Goal: Task Accomplishment & Management: Complete application form

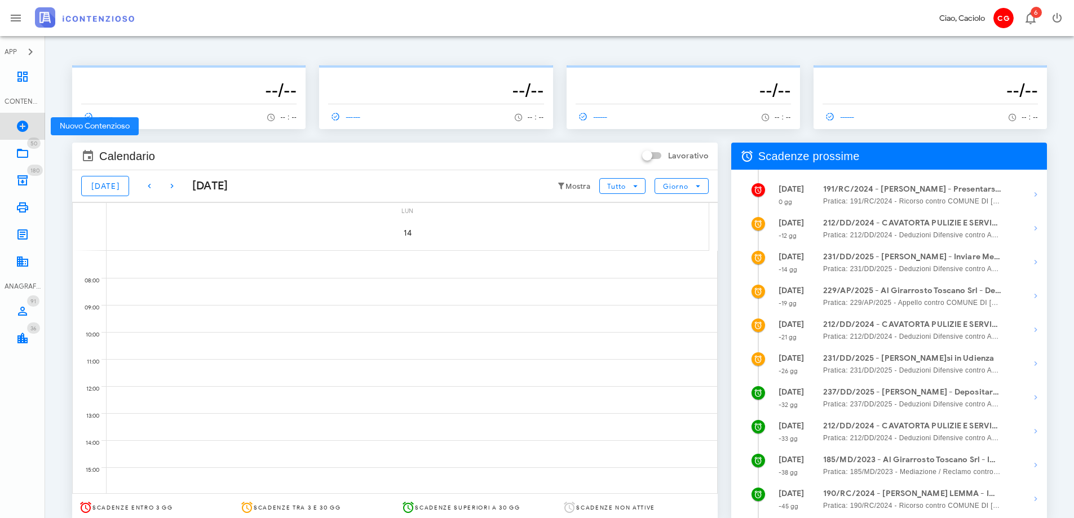
click at [28, 121] on icon at bounding box center [23, 127] width 14 height 14
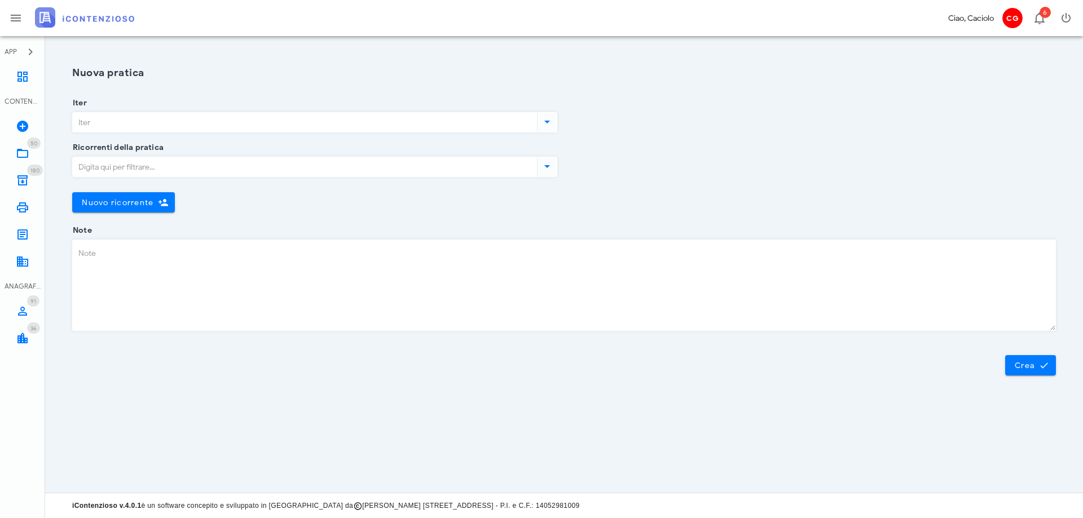
click at [138, 125] on input "Iter" at bounding box center [304, 122] width 462 height 19
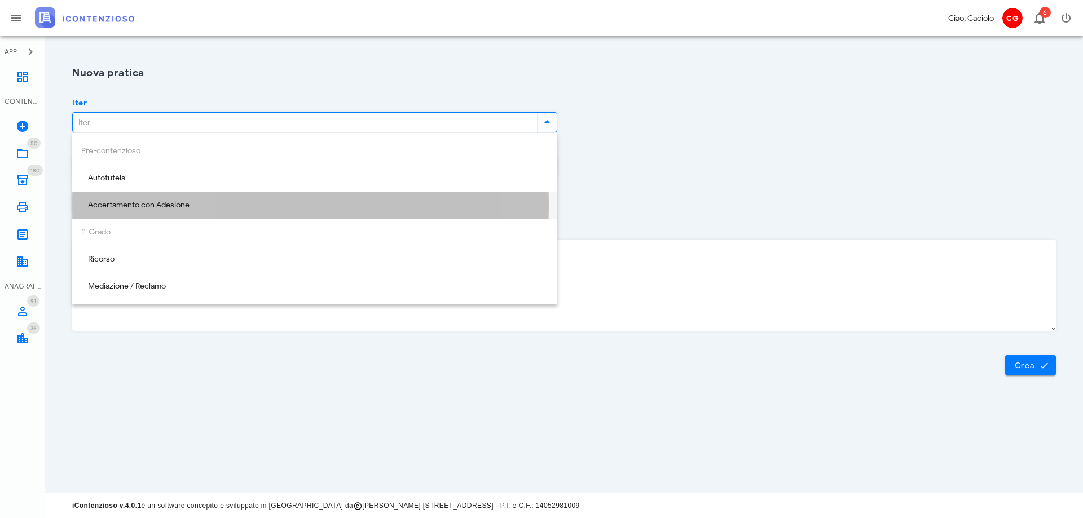
click at [165, 200] on div "Accertamento con Adesione" at bounding box center [314, 205] width 467 height 23
type input "Accertamento con Adesione"
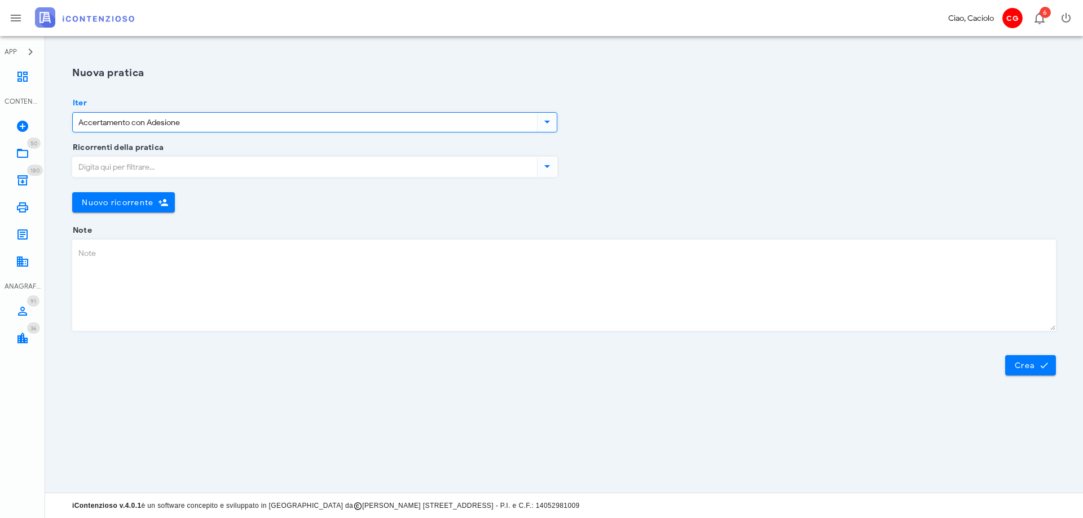
click at [162, 167] on input "Ricorrenti della pratica" at bounding box center [304, 166] width 462 height 19
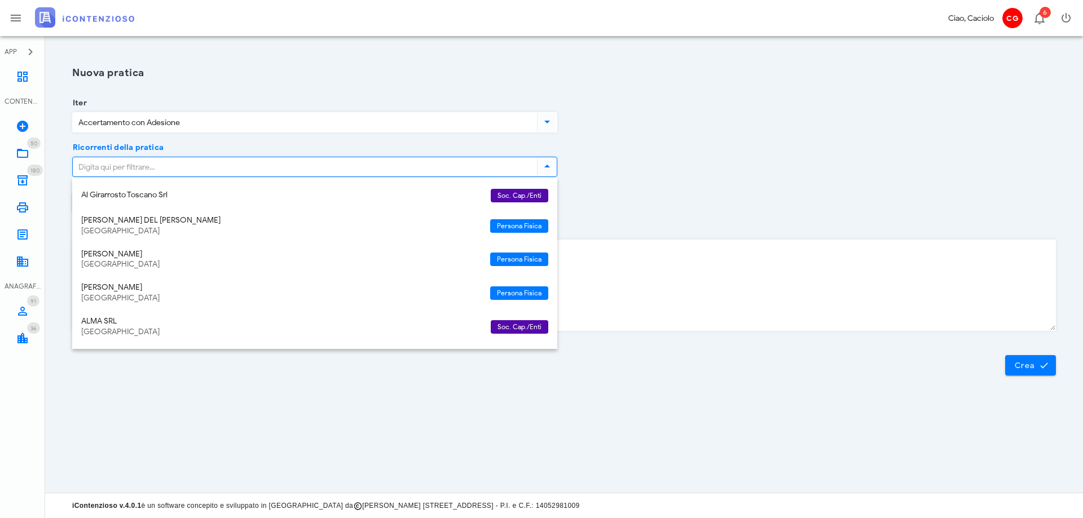
click at [551, 170] on icon at bounding box center [547, 167] width 14 height 14
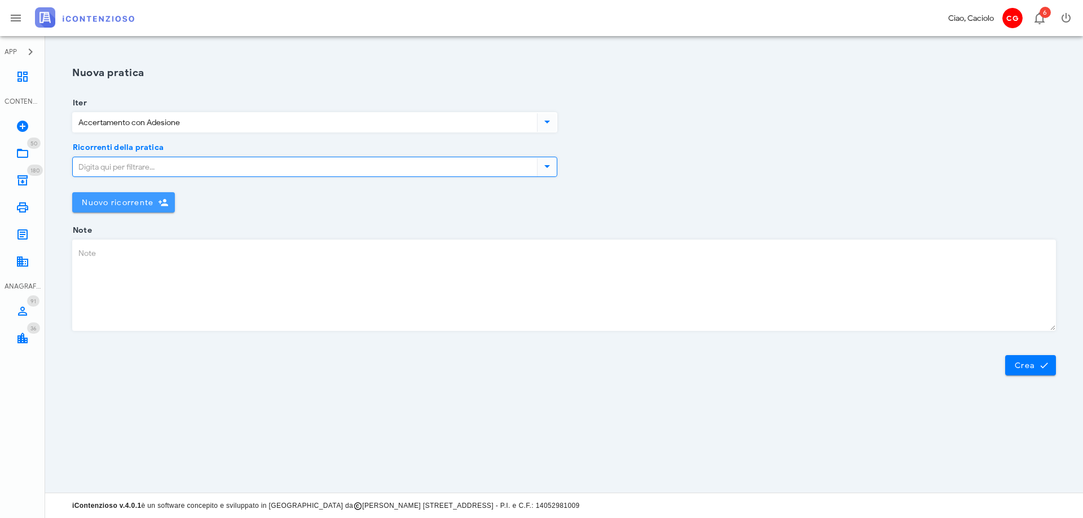
click at [146, 196] on button "Nuovo ricorrente" at bounding box center [123, 202] width 103 height 20
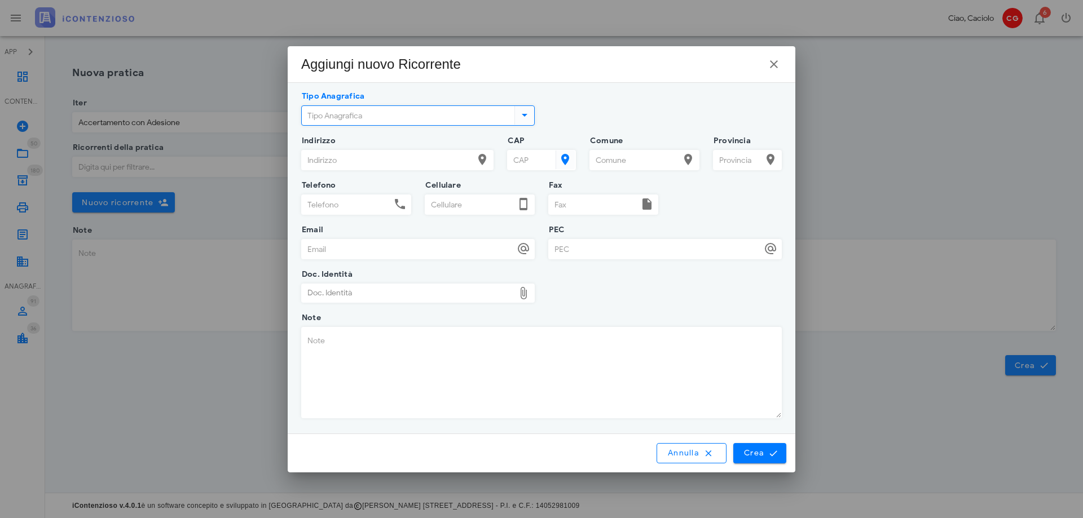
click at [330, 114] on input "Tipo Anagrafica" at bounding box center [407, 115] width 210 height 19
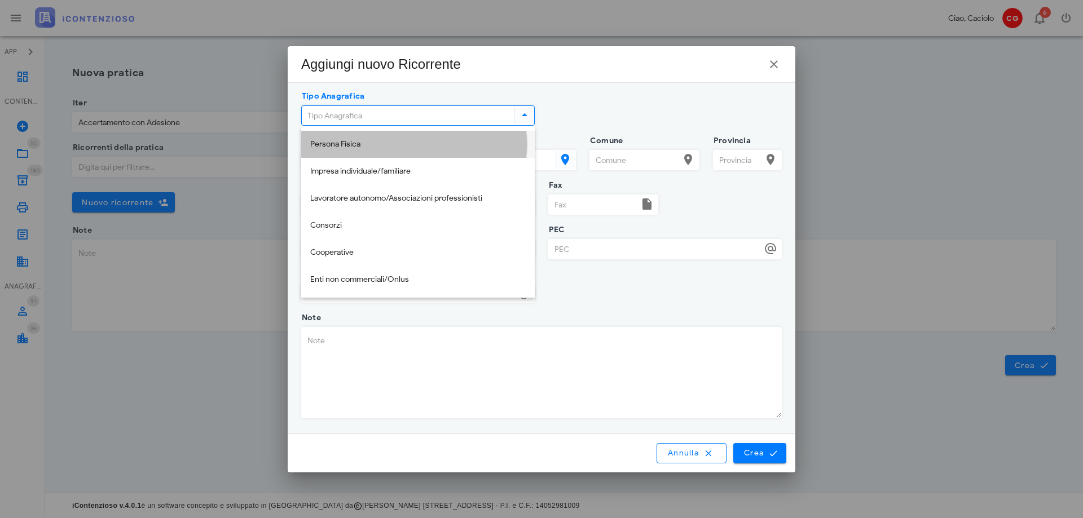
click at [336, 145] on div "Persona Fisica" at bounding box center [417, 145] width 215 height 10
type input "Persona Fisica"
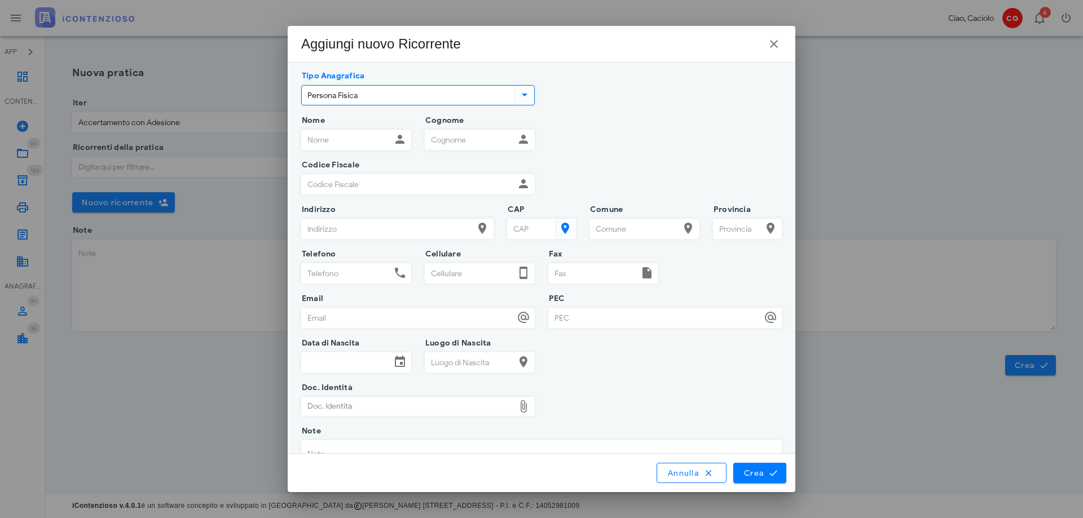
click at [338, 144] on input "Nome" at bounding box center [346, 139] width 89 height 19
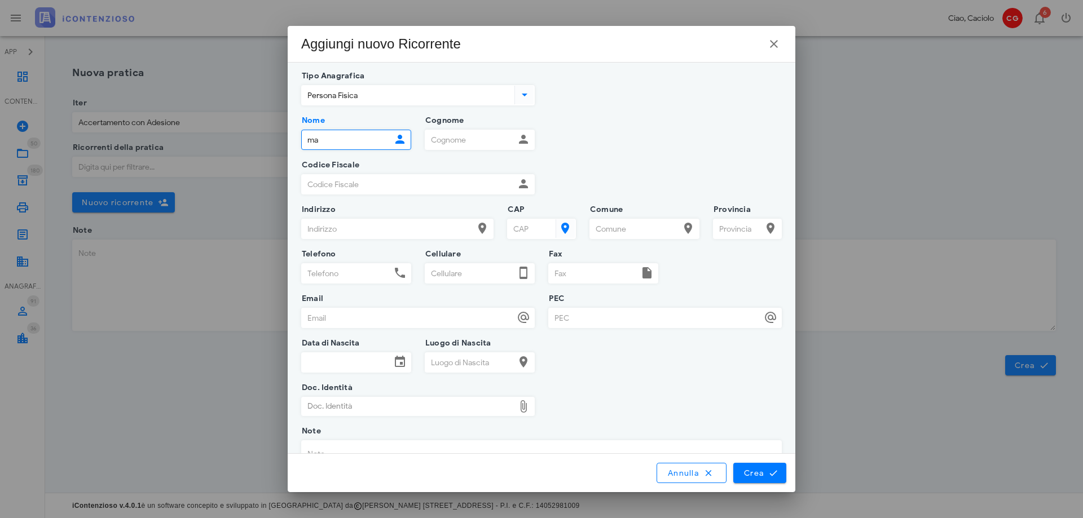
type input "m"
type input "MARCO"
type input "MONTEFUSCO"
click at [412, 182] on input "Codice Fiscale" at bounding box center [408, 184] width 213 height 19
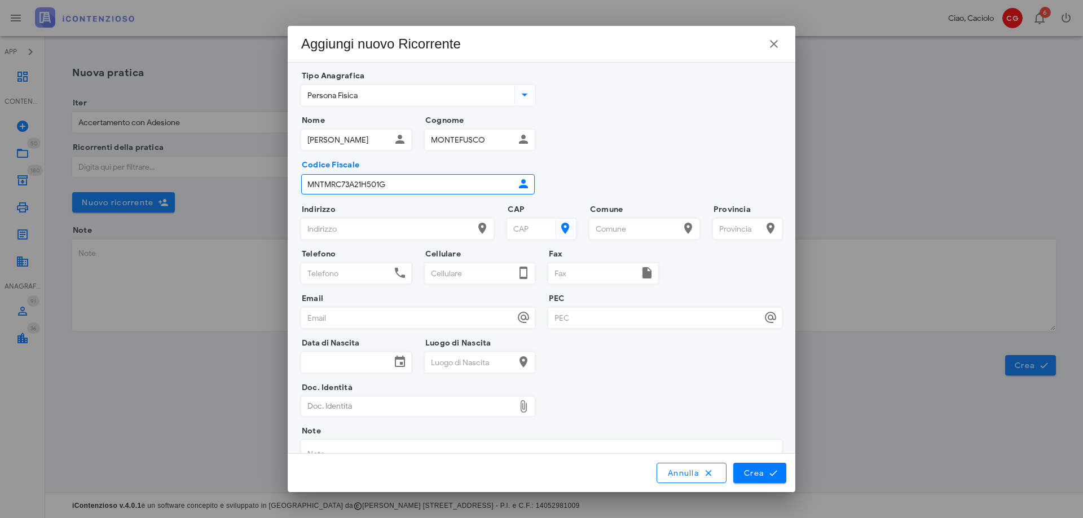
type input "MNTMRC73A21H501G"
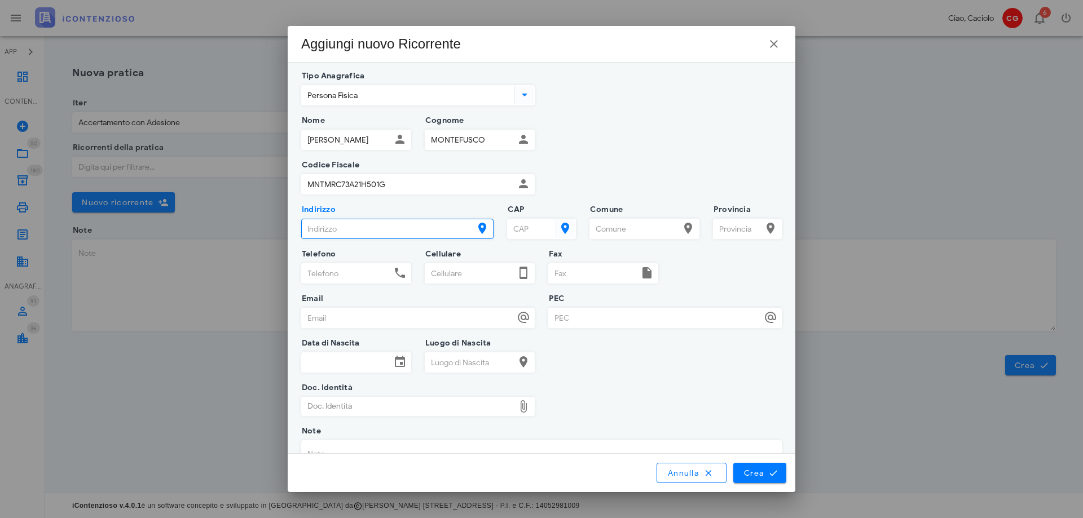
click at [386, 226] on input "Indirizzo" at bounding box center [387, 228] width 171 height 19
type input "VIA FONTANILE DI MEZZALUNA 281"
type input "00054"
click at [528, 227] on input "CAP" at bounding box center [530, 228] width 46 height 19
type input "00054"
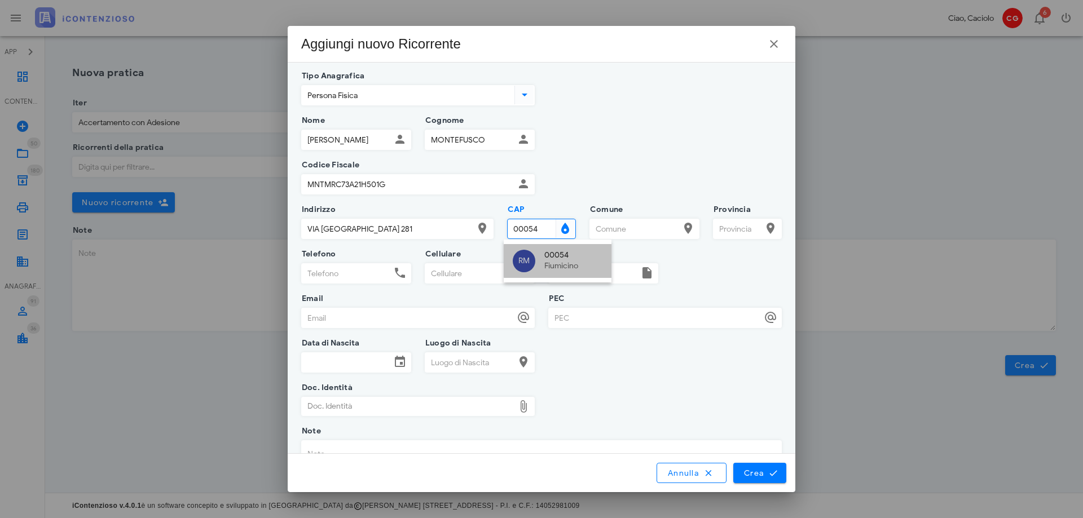
click at [563, 263] on div "Fiumicino" at bounding box center [573, 267] width 58 height 10
type input "Fiumicino"
type input "RM"
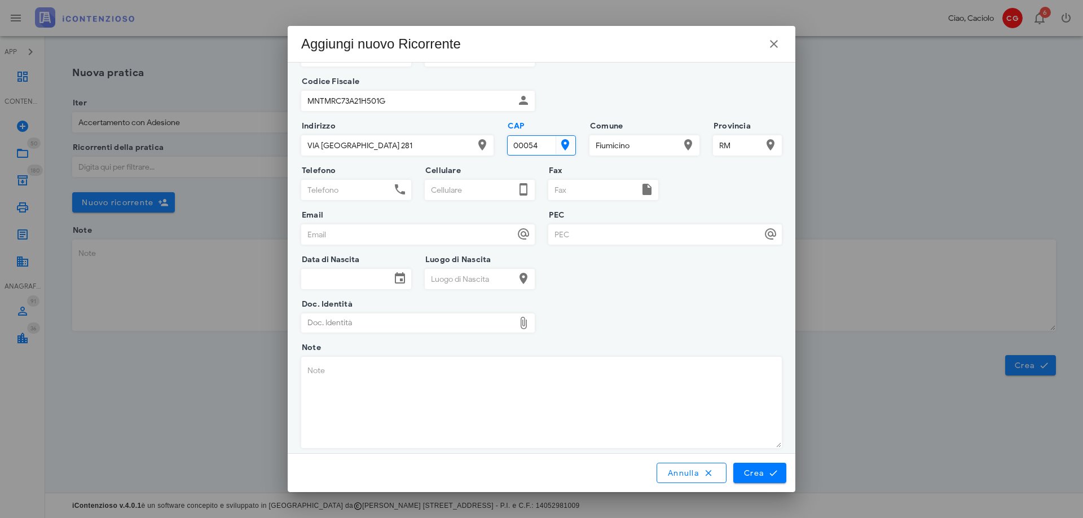
scroll to position [94, 0]
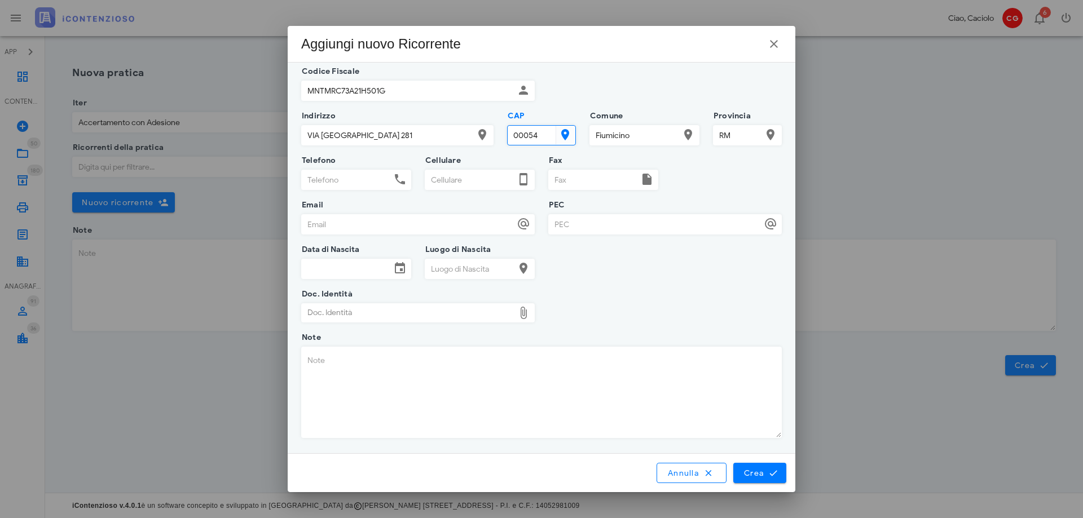
type input "00054"
click at [364, 261] on input "Data di Nascita" at bounding box center [346, 268] width 89 height 19
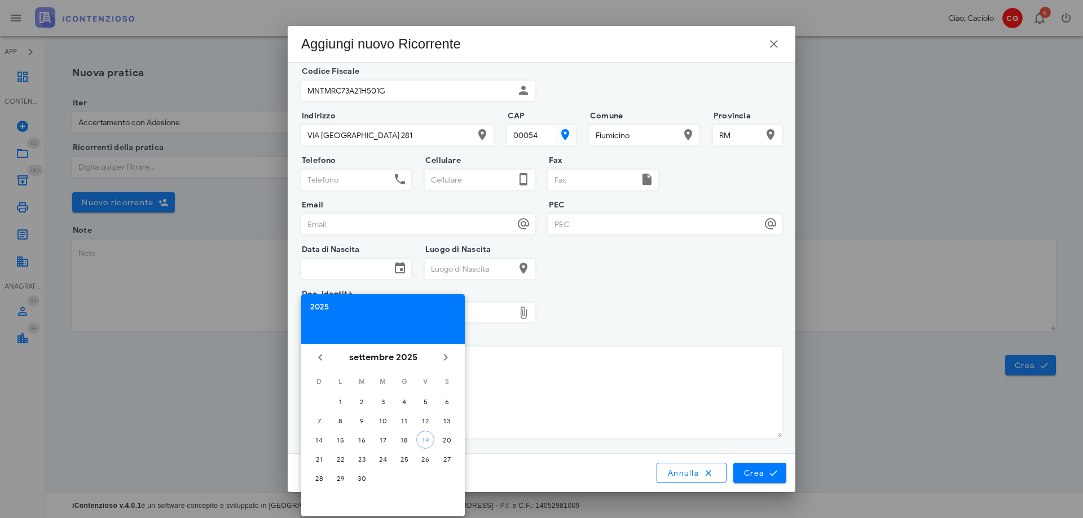
click at [328, 306] on div "2025" at bounding box center [382, 307] width 145 height 8
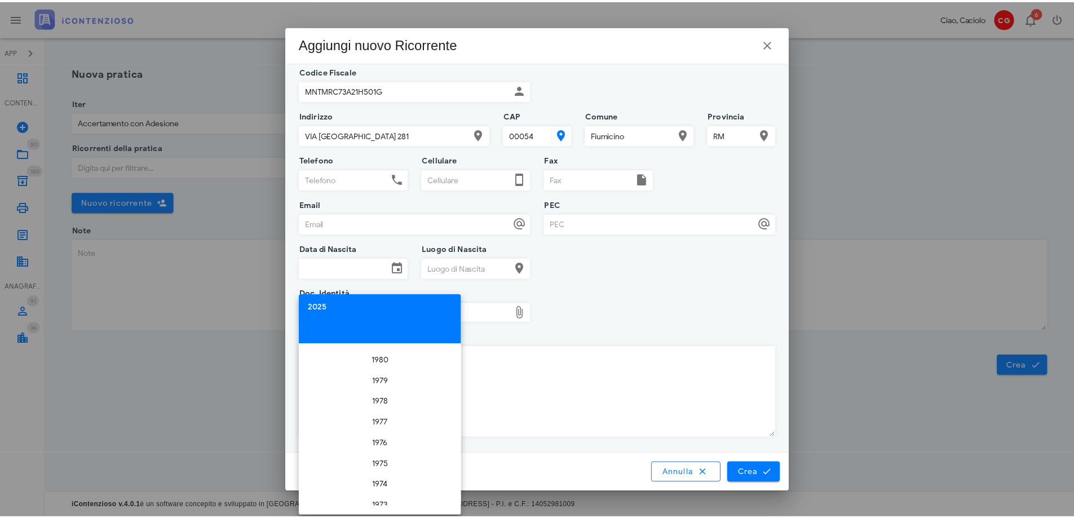
scroll to position [3093, 0]
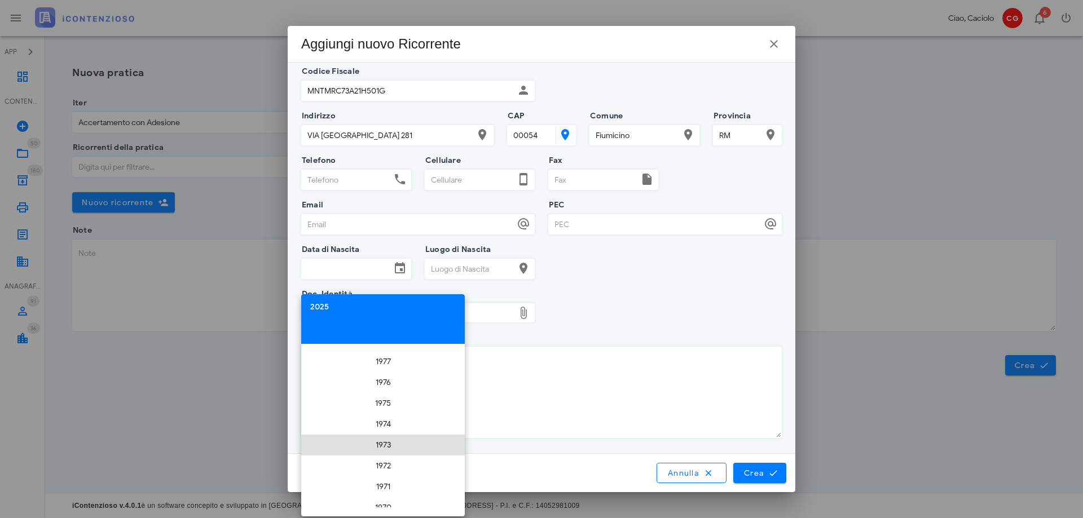
click at [387, 444] on li "1973" at bounding box center [383, 445] width 164 height 21
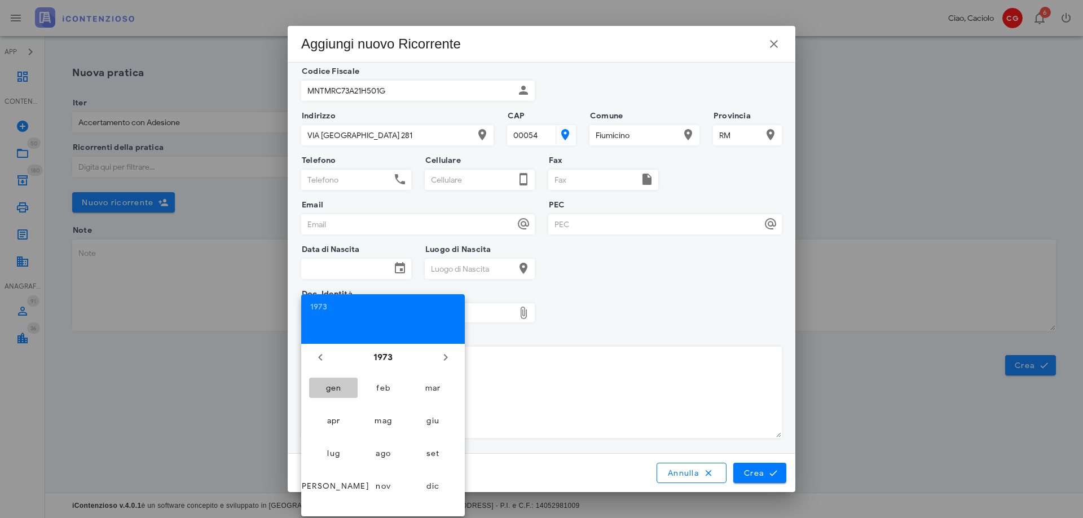
click at [344, 393] on button "gen" at bounding box center [333, 388] width 48 height 20
click at [323, 459] on div "21" at bounding box center [319, 459] width 18 height 8
type input "21/01/1973"
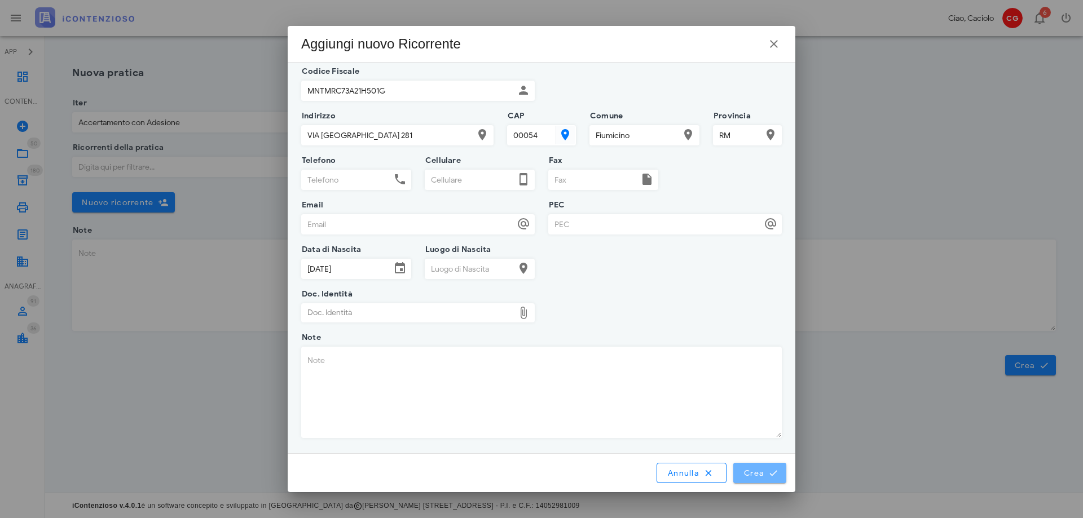
click at [743, 468] on button "Crea" at bounding box center [759, 473] width 53 height 20
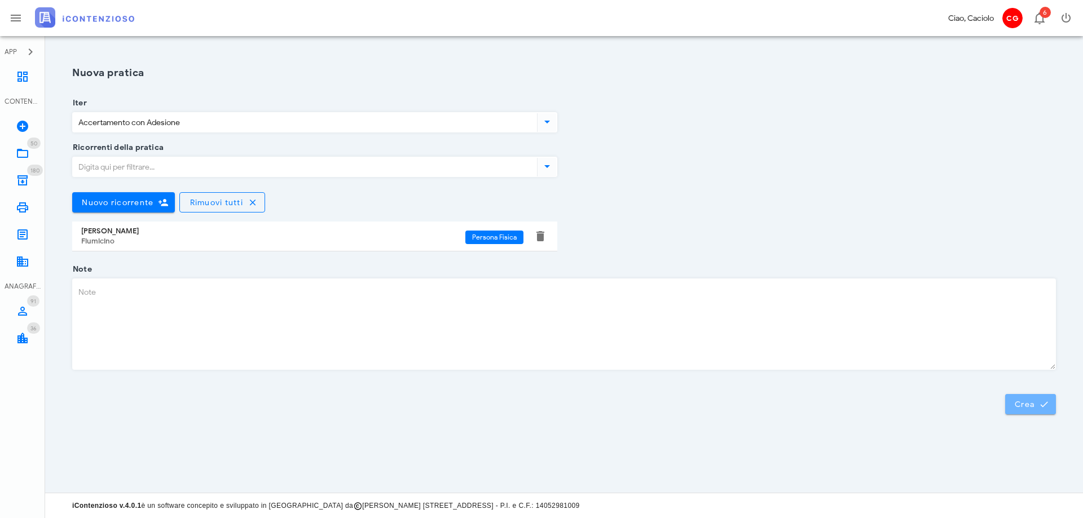
click at [1032, 399] on button "Crea" at bounding box center [1030, 404] width 51 height 20
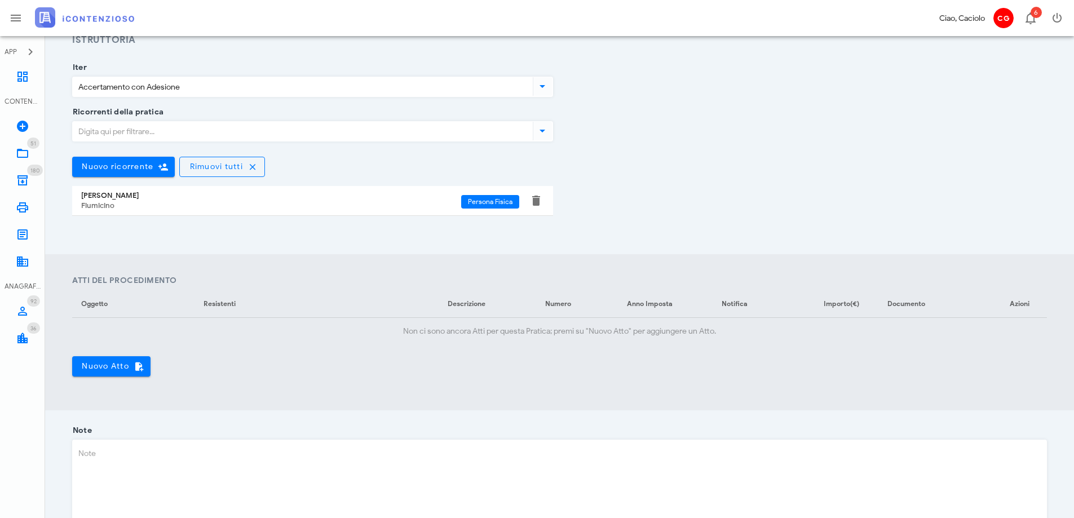
scroll to position [169, 0]
click at [107, 363] on span "Nuovo Atto" at bounding box center [111, 365] width 60 height 10
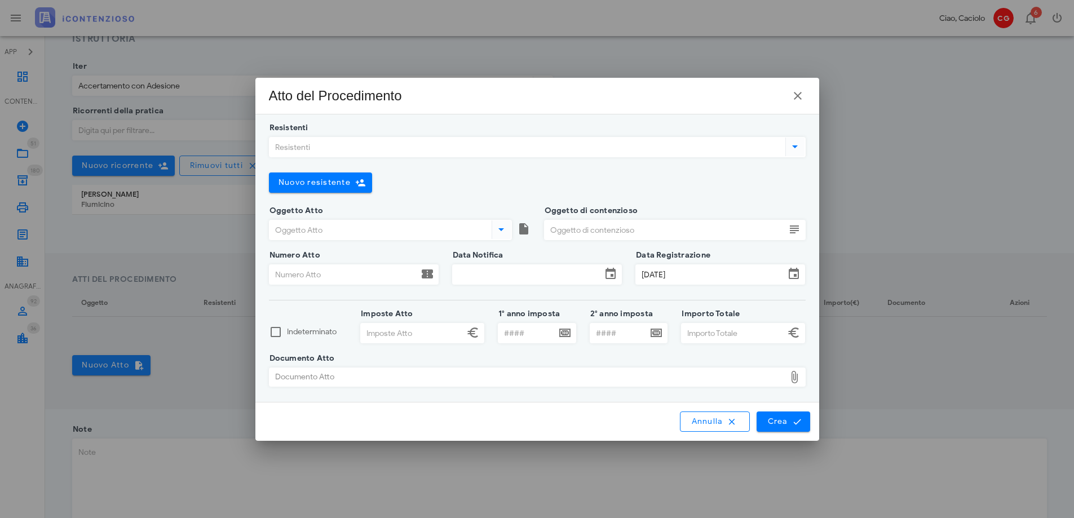
click at [296, 148] on input "Resistenti" at bounding box center [527, 147] width 514 height 19
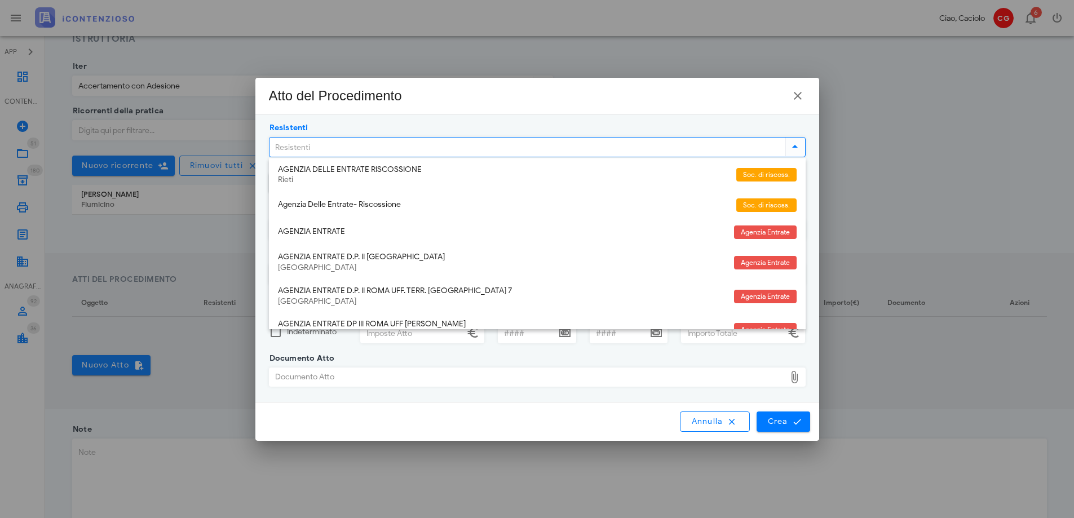
scroll to position [56, 0]
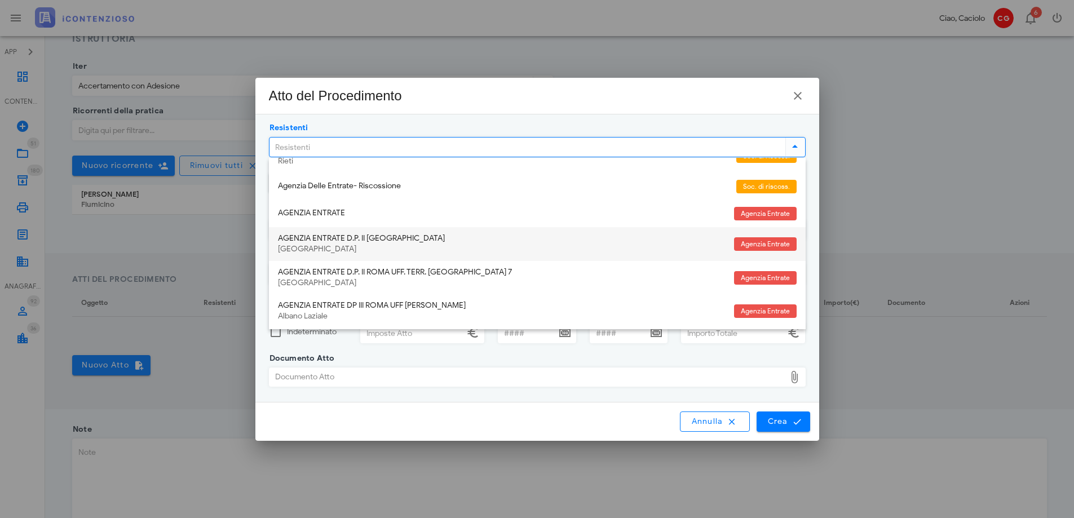
click at [326, 239] on div "AGENZIA ENTRATE D.P. II ROMA" at bounding box center [501, 239] width 447 height 10
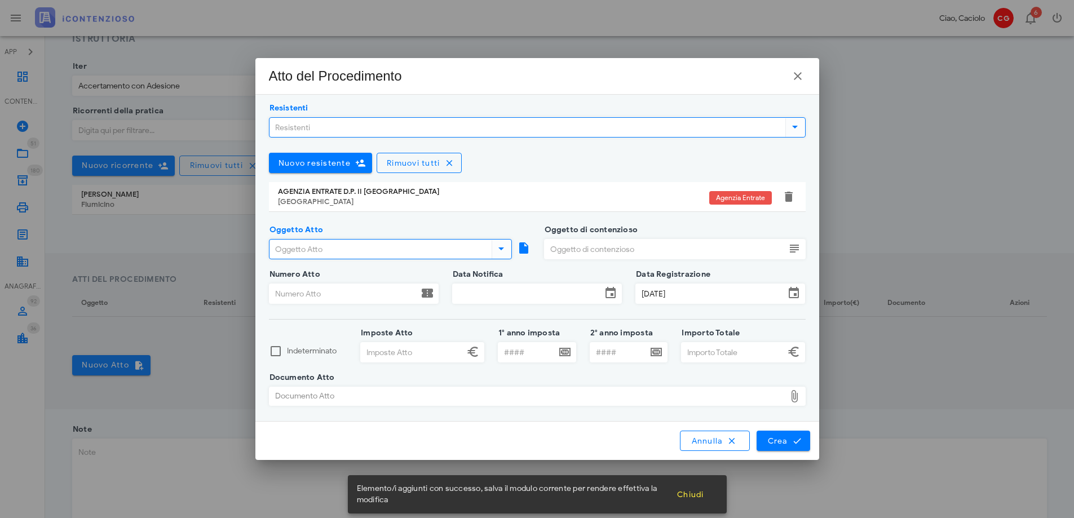
click at [327, 253] on input "Oggetto Atto" at bounding box center [380, 249] width 220 height 19
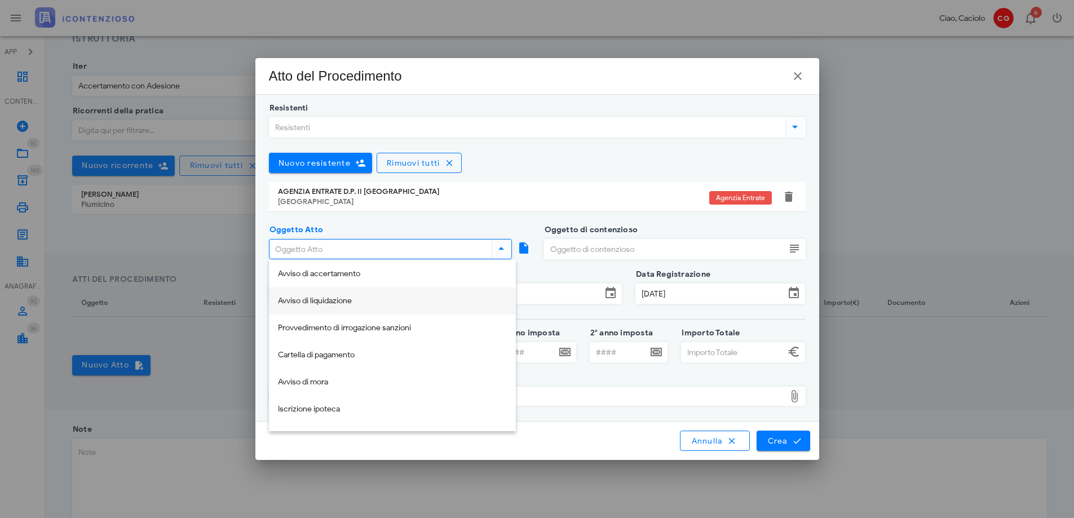
scroll to position [0, 0]
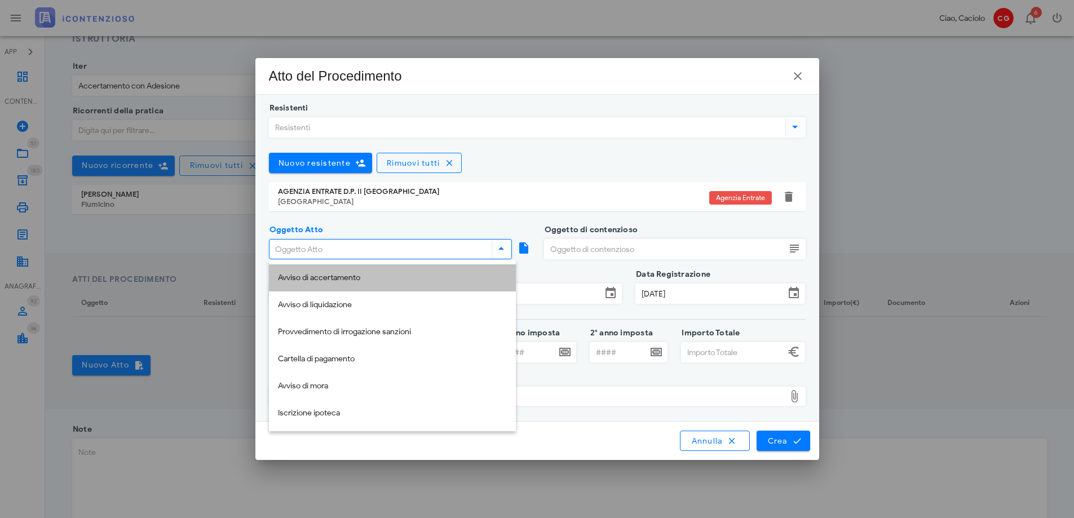
click at [316, 281] on div "Avviso di accertamento" at bounding box center [392, 278] width 229 height 10
type input "Avviso di accertamento"
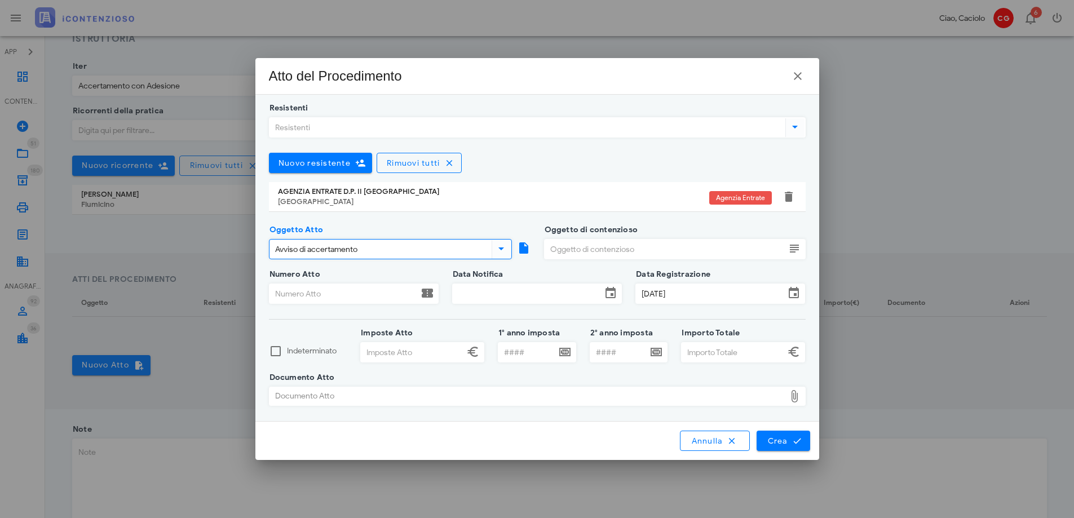
click at [563, 252] on input "Oggetto di contenzioso" at bounding box center [665, 249] width 241 height 19
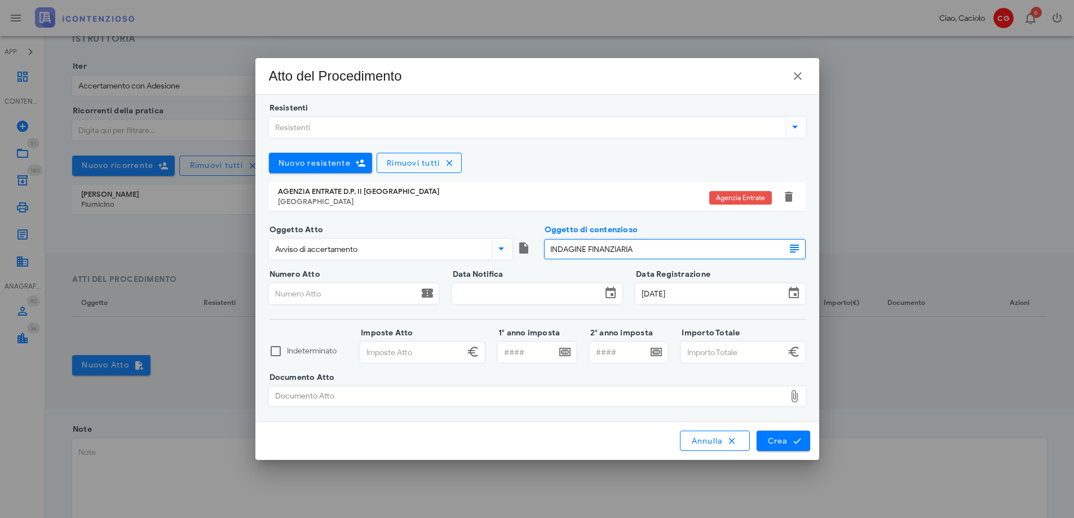
type input "INDAGINE FINANZIARIA"
click at [353, 294] on input "Numero Atto" at bounding box center [344, 293] width 149 height 19
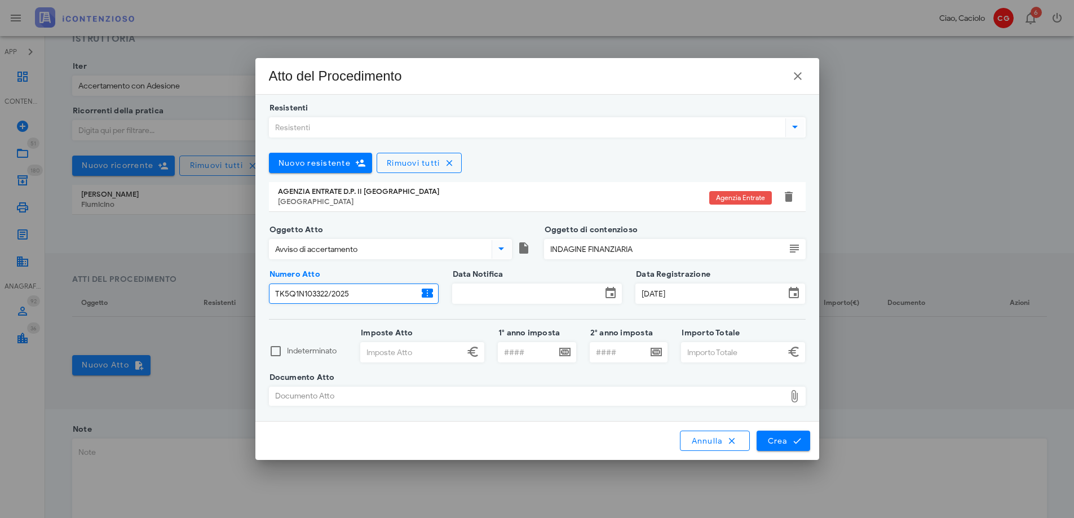
type input "TK5Q1N103322/2025"
click at [479, 299] on input "Data Notifica" at bounding box center [527, 293] width 149 height 19
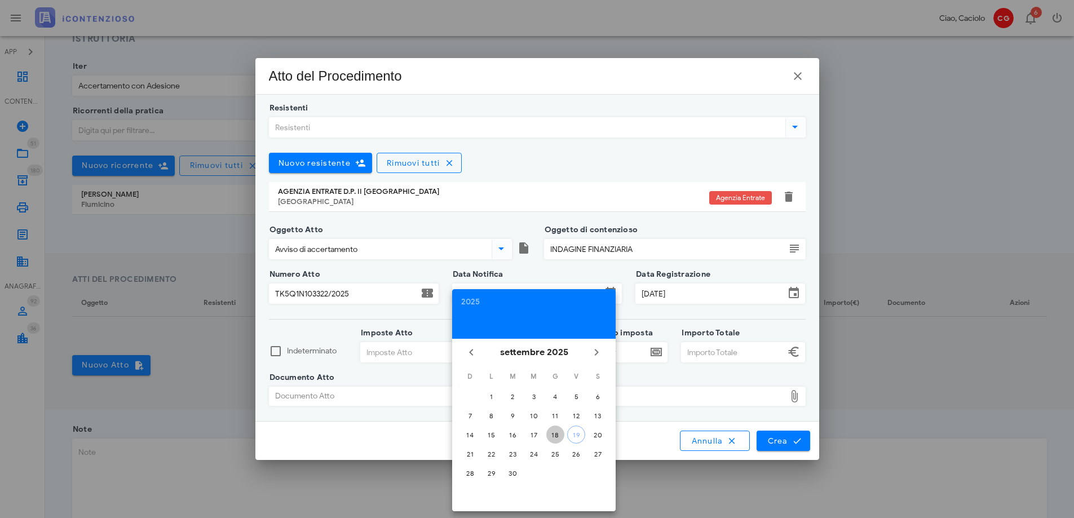
click at [554, 433] on div "18" at bounding box center [555, 435] width 18 height 8
type input "18/09/2025"
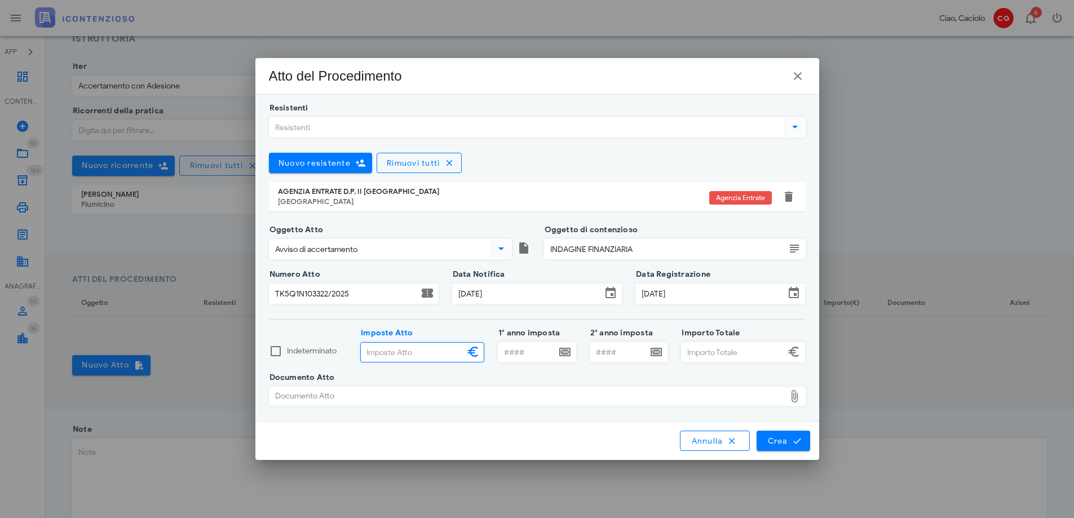
click at [443, 356] on input "Imposte Atto" at bounding box center [412, 352] width 103 height 19
click at [525, 352] on input "1° anno imposta" at bounding box center [527, 352] width 58 height 19
type input "2019"
click at [426, 355] on input "Imposte Atto" at bounding box center [412, 352] width 103 height 19
click at [414, 350] on input "Imposte Atto" at bounding box center [412, 352] width 103 height 19
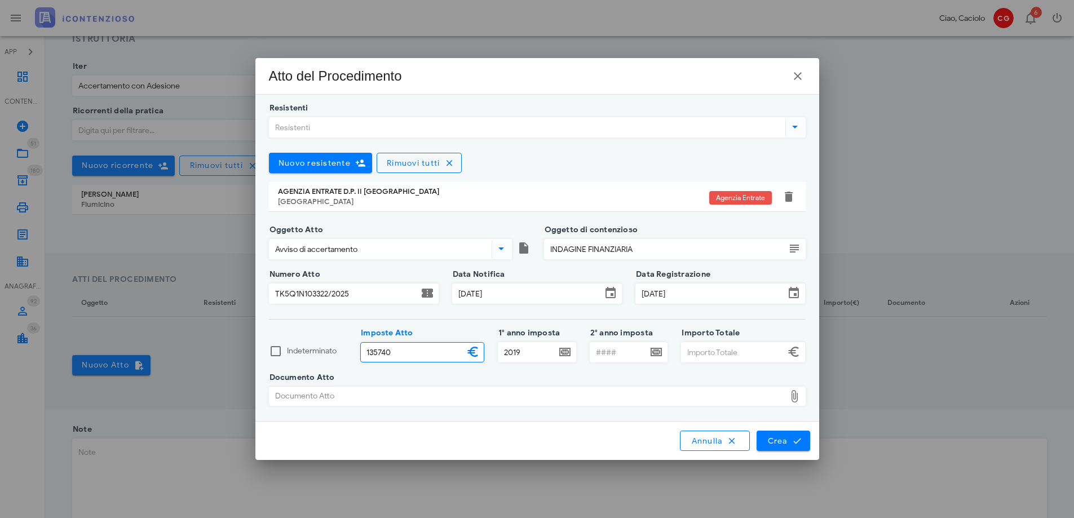
type input "135.740,00"
click at [717, 355] on input "Importo Totale" at bounding box center [733, 352] width 103 height 19
click at [628, 394] on div "Documento Atto" at bounding box center [528, 396] width 516 height 18
type input "135.740,00"
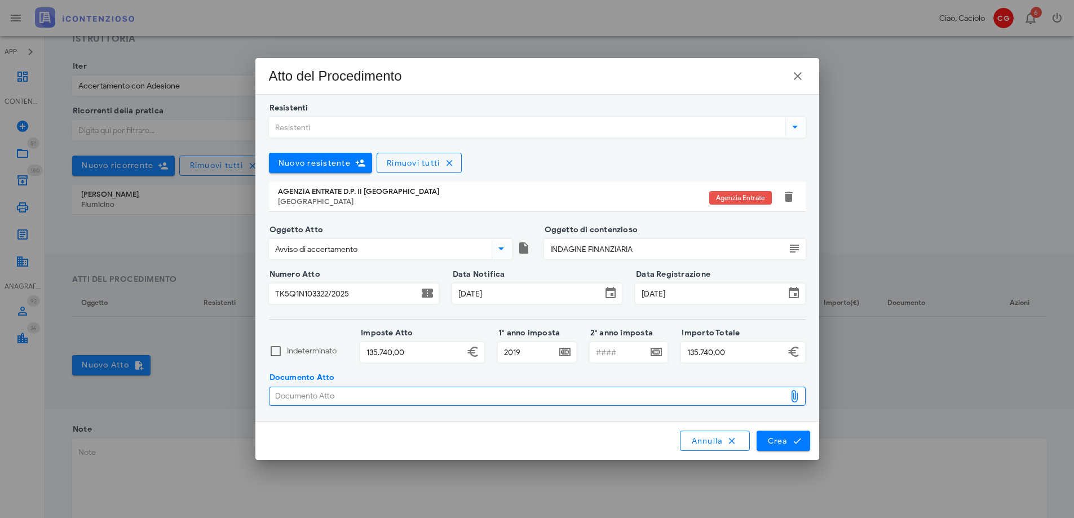
type input "C:\fakepath\AURES_TK5Q1N1033222025_Livello1.pdf"
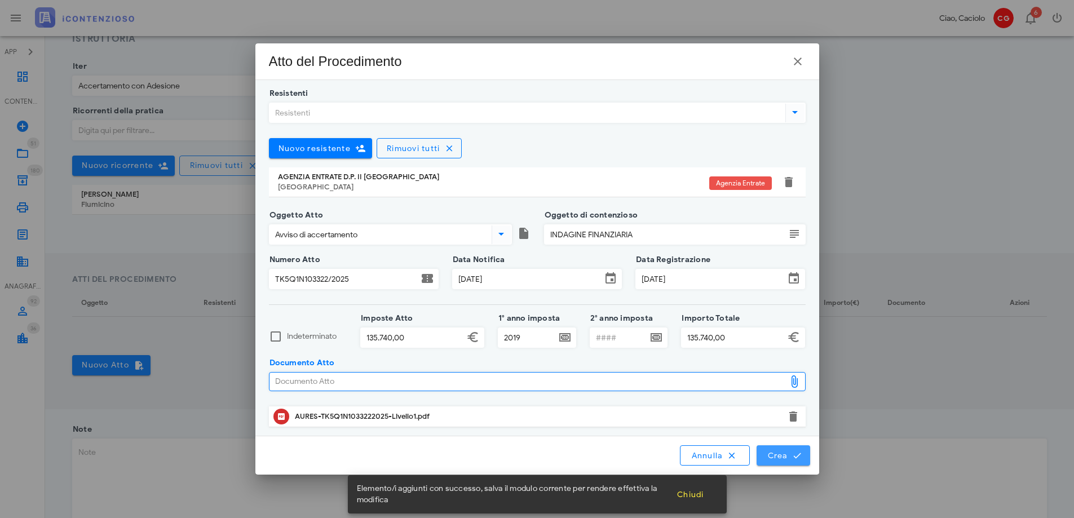
click at [782, 454] on span "Crea" at bounding box center [783, 456] width 33 height 10
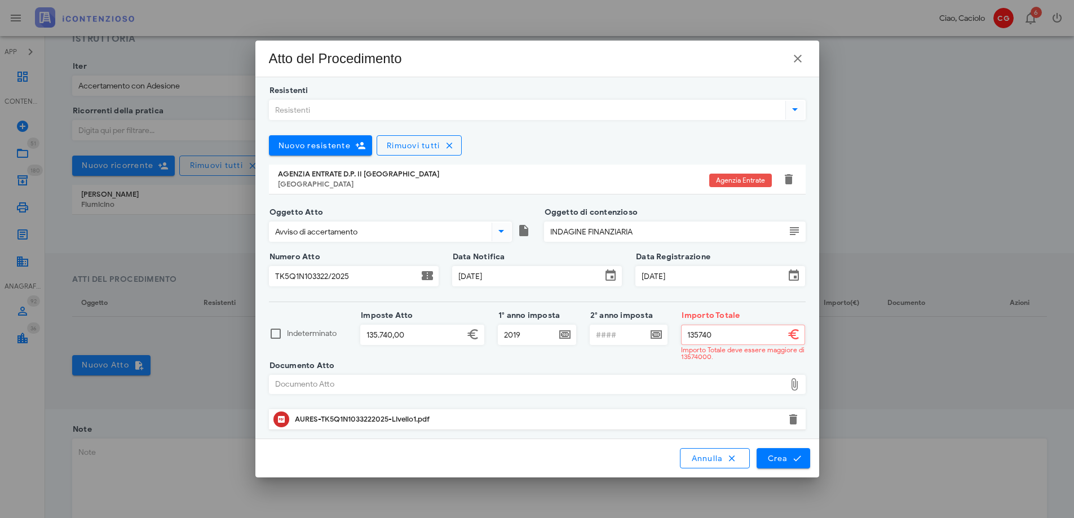
click at [717, 334] on input "135740" at bounding box center [733, 334] width 103 height 19
type input "135.741,00"
click at [779, 451] on button "Crea" at bounding box center [783, 458] width 53 height 20
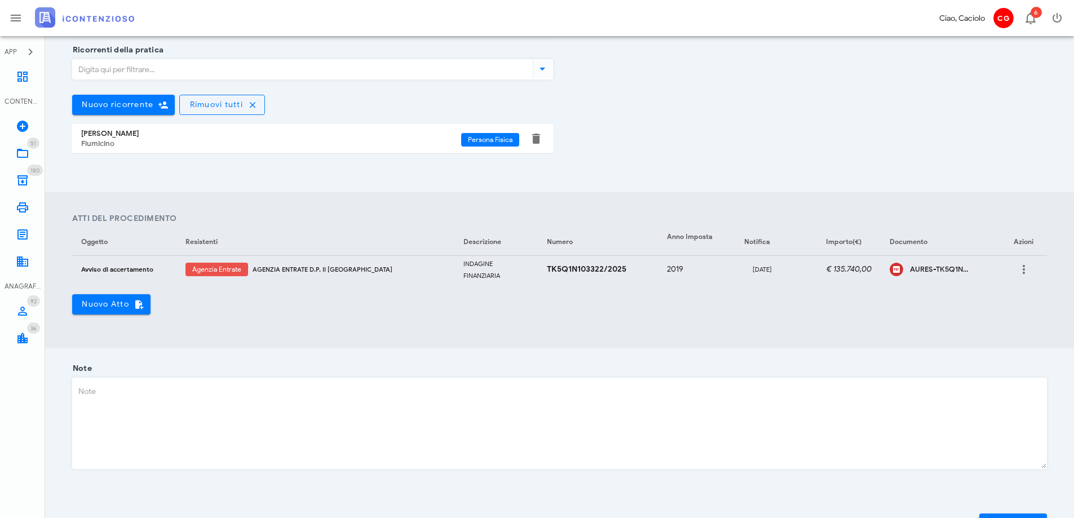
scroll to position [292, 0]
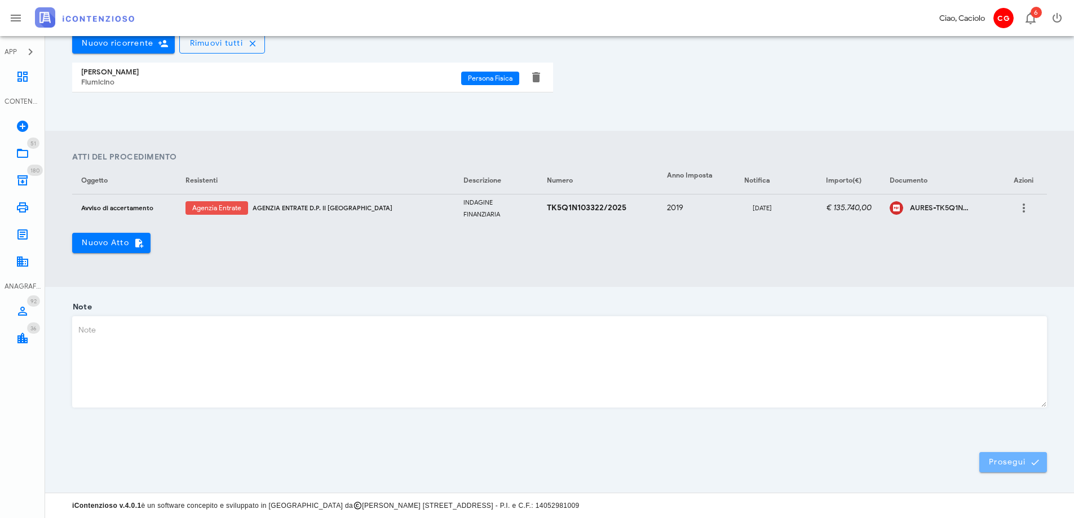
click at [982, 464] on button "Prosegui" at bounding box center [1013, 462] width 68 height 20
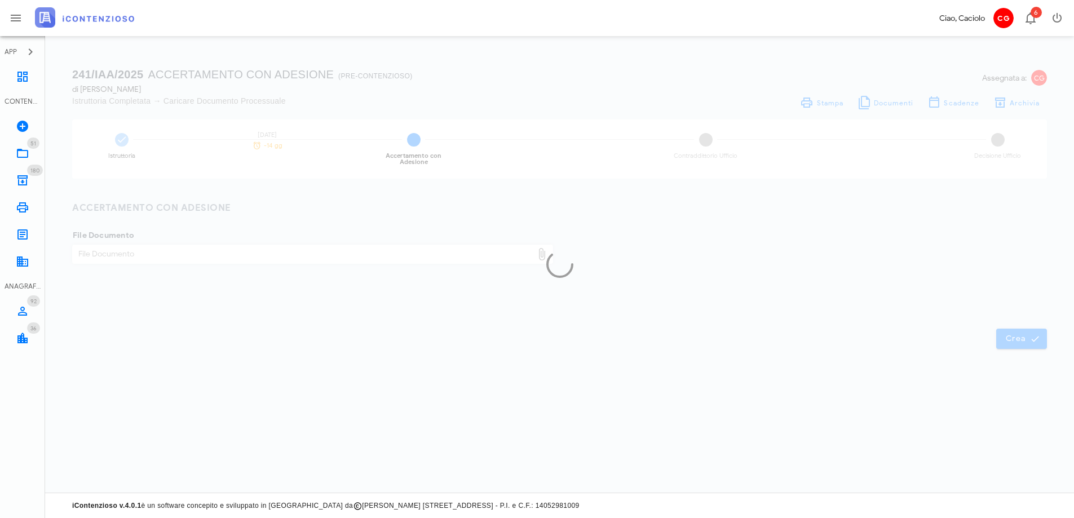
scroll to position [0, 0]
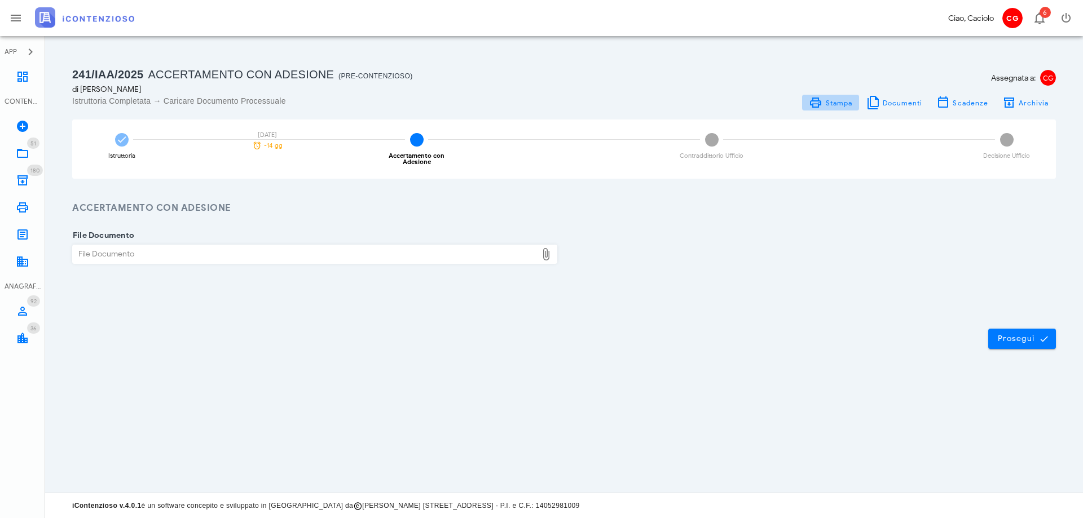
click at [837, 106] on span "Stampa" at bounding box center [838, 103] width 28 height 8
click at [123, 156] on div "Istruttoria" at bounding box center [121, 156] width 27 height 6
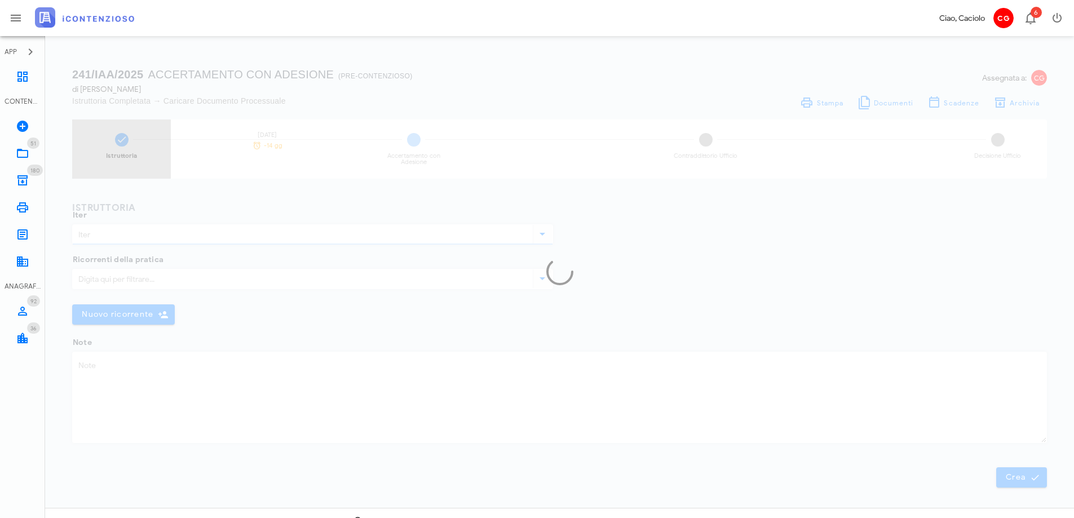
type input "Accertamento con Adesione"
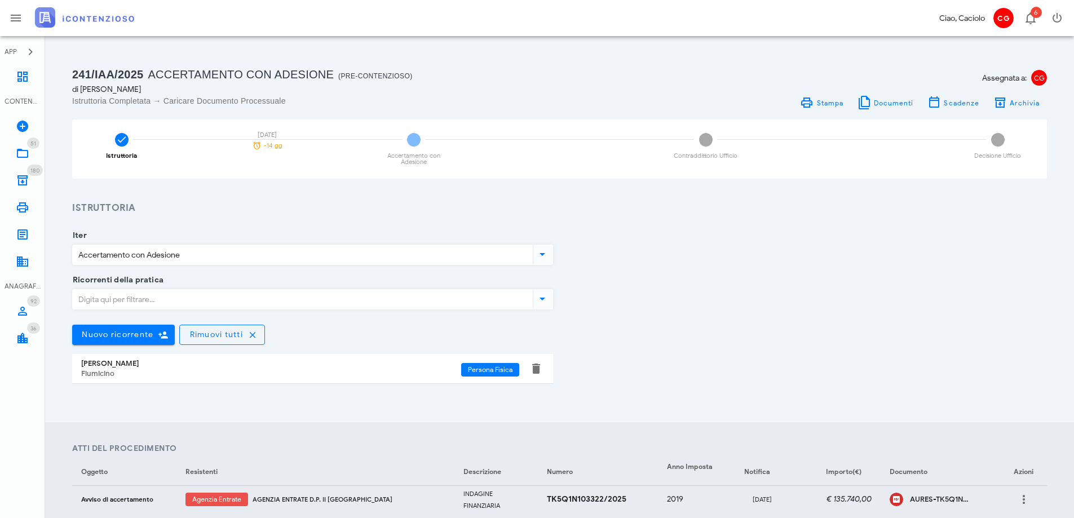
click at [219, 256] on input "Accertamento con Adesione" at bounding box center [302, 254] width 458 height 19
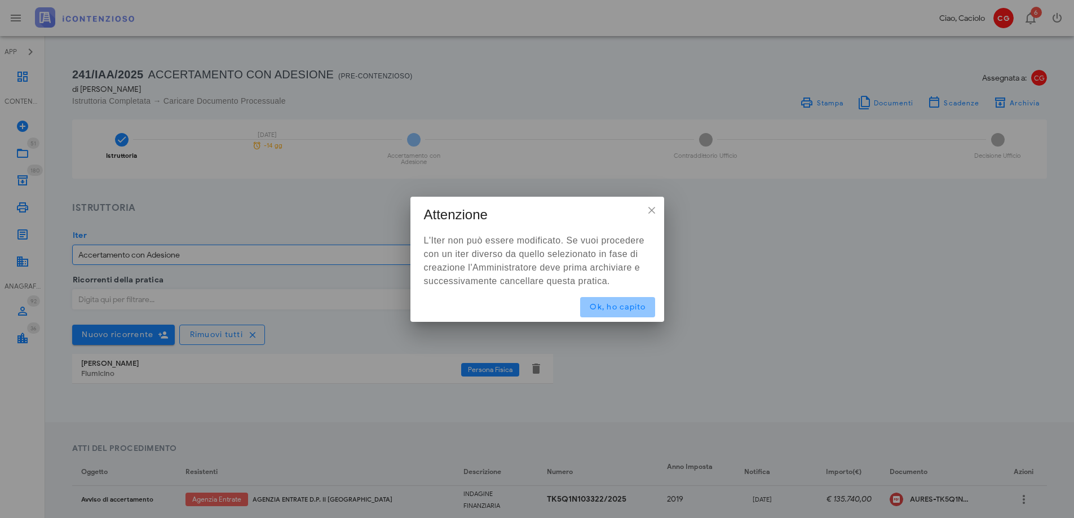
click at [599, 304] on span "Ok, ho capito" at bounding box center [617, 307] width 57 height 10
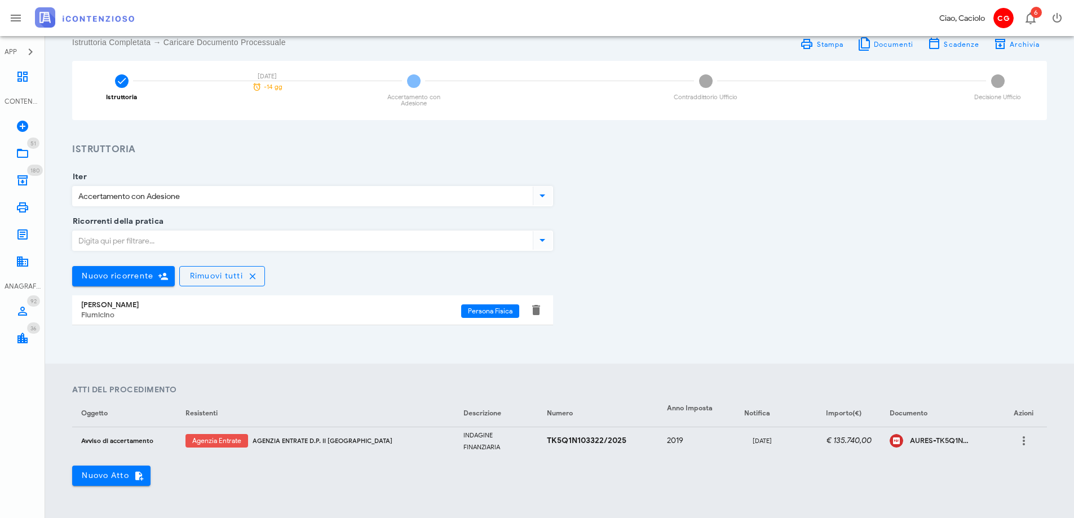
scroll to position [10, 0]
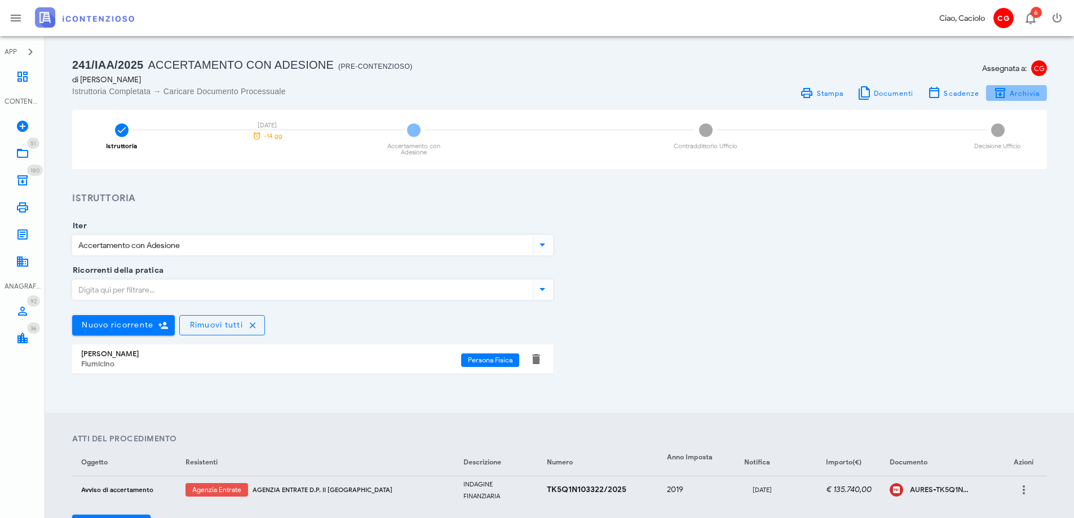
click at [1025, 92] on span "Archivia" at bounding box center [1024, 93] width 31 height 8
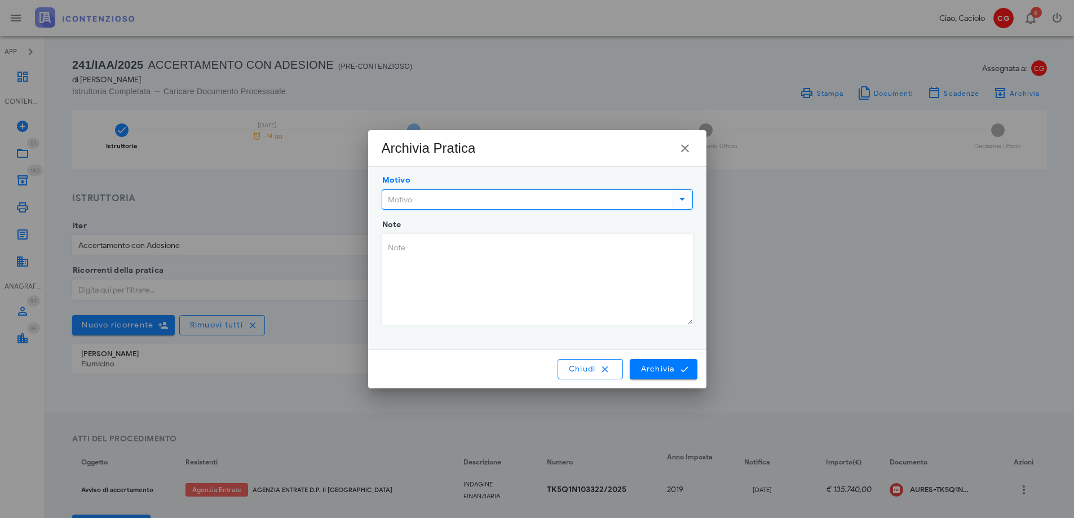
click at [532, 207] on input "Motivo" at bounding box center [526, 199] width 288 height 19
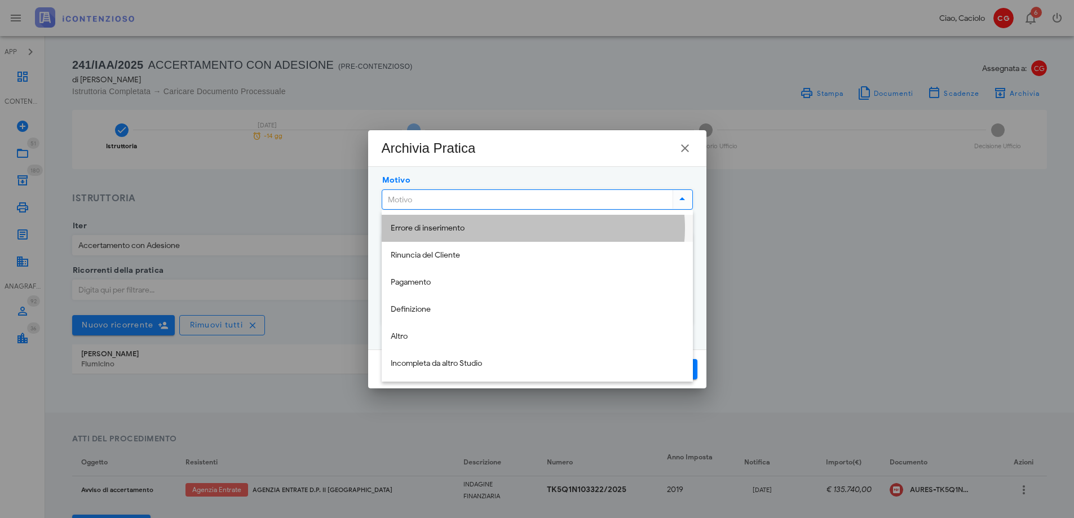
click at [507, 239] on div "Errore di inserimento" at bounding box center [537, 228] width 293 height 23
type input "Errore di inserimento"
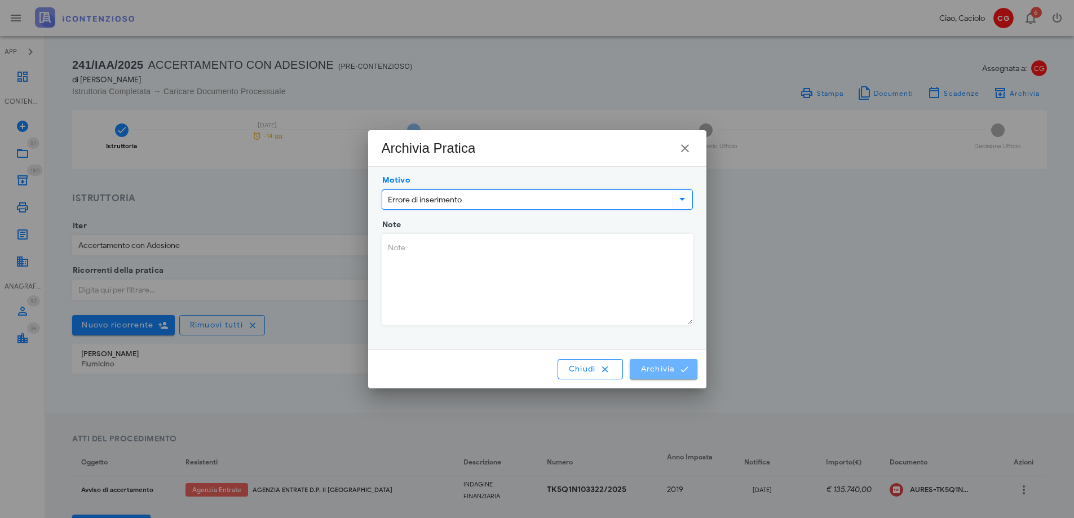
click at [641, 371] on span "Archivia" at bounding box center [663, 369] width 47 height 10
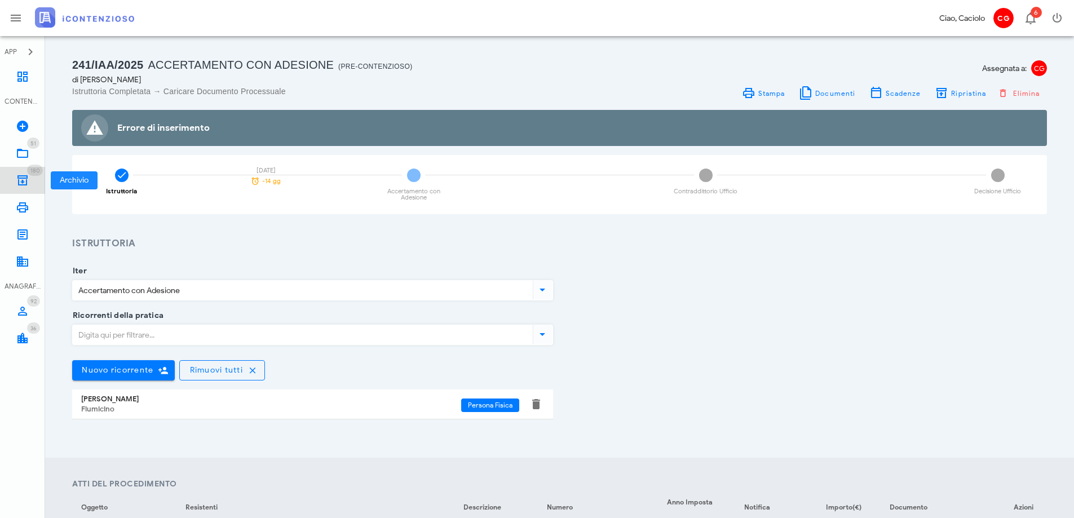
click at [20, 182] on icon at bounding box center [23, 181] width 14 height 14
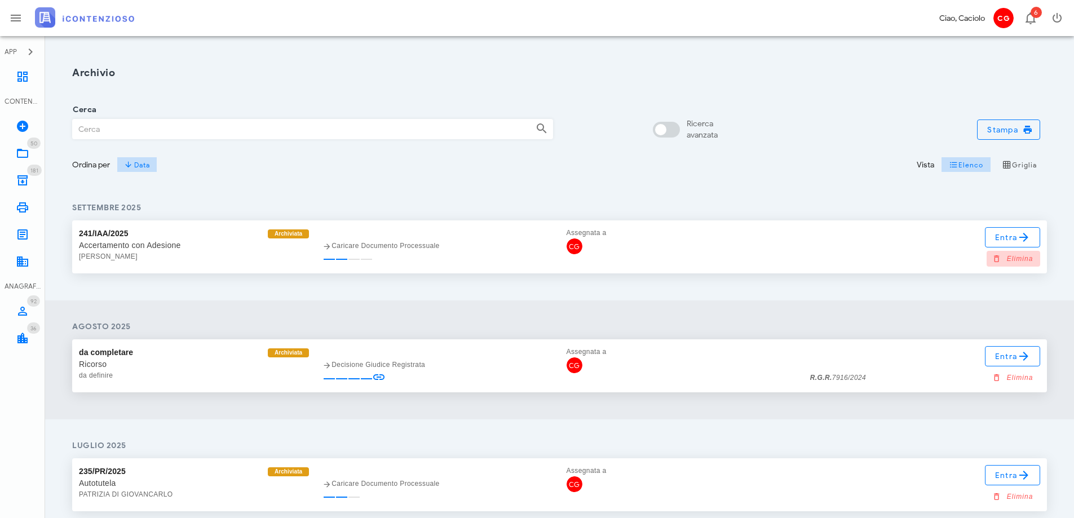
click at [1015, 255] on span "Elimina" at bounding box center [1013, 259] width 39 height 10
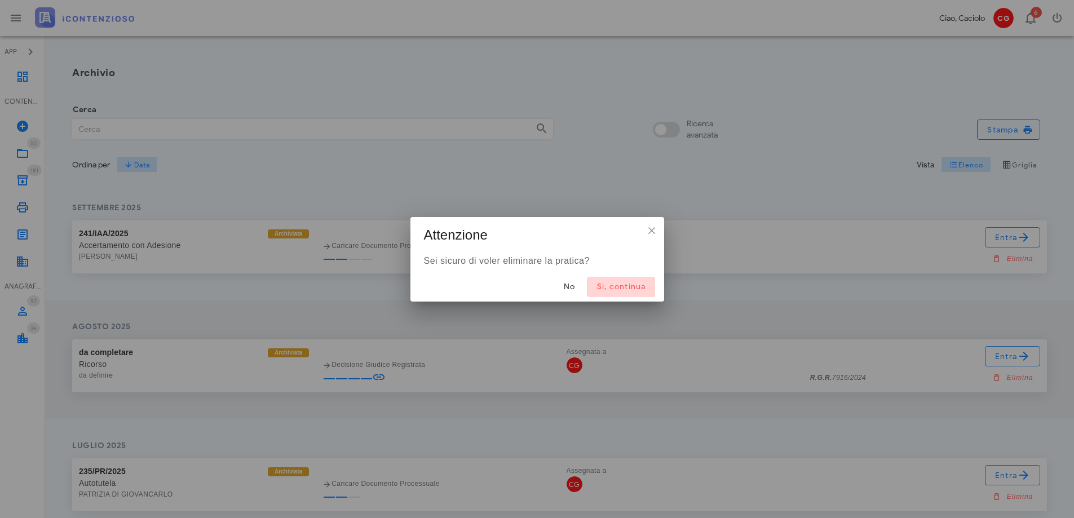
click at [625, 289] on span "Sì, continua" at bounding box center [621, 287] width 50 height 10
